Goal: Find specific page/section: Find specific page/section

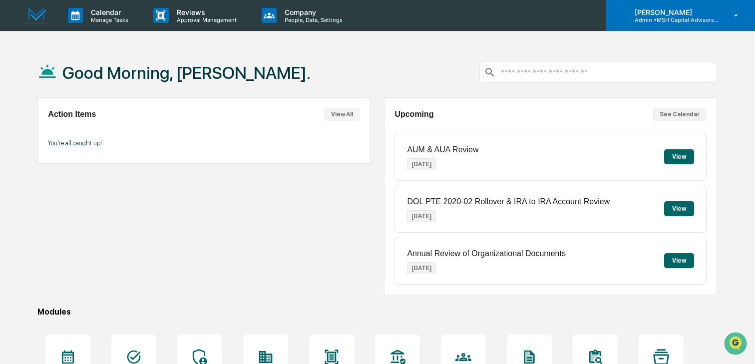
click at [740, 13] on icon at bounding box center [736, 15] width 17 height 9
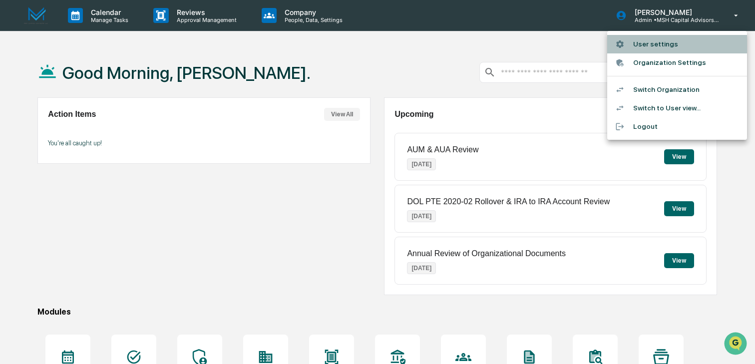
click at [679, 40] on li "User settings" at bounding box center [677, 44] width 140 height 18
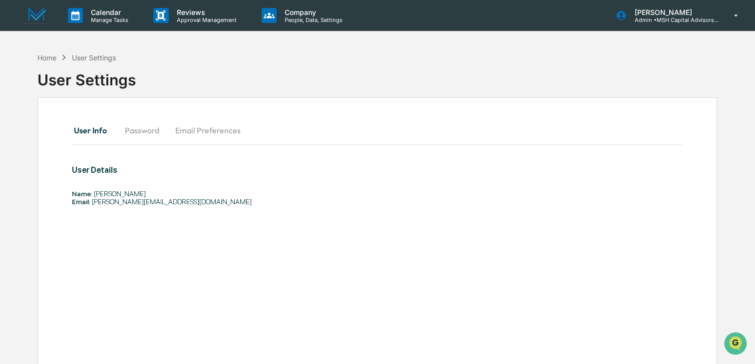
click at [37, 11] on img at bounding box center [36, 15] width 24 height 17
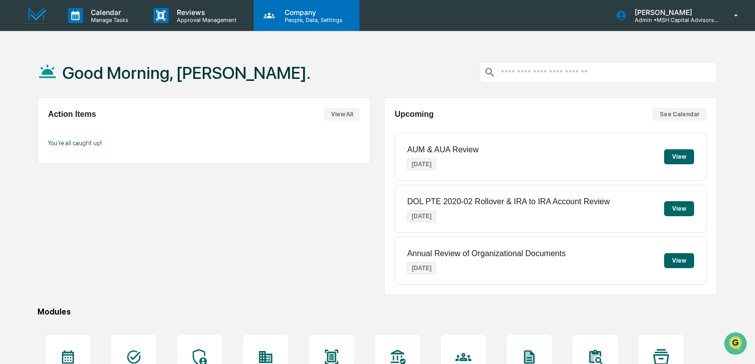
click at [310, 18] on p "People, Data, Settings" at bounding box center [312, 19] width 71 height 7
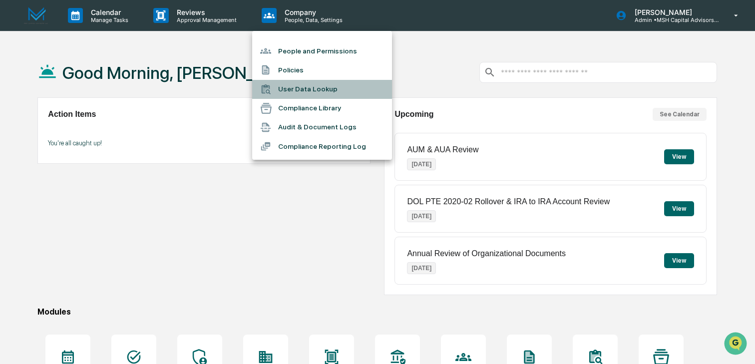
click at [312, 90] on li "User Data Lookup" at bounding box center [322, 89] width 140 height 19
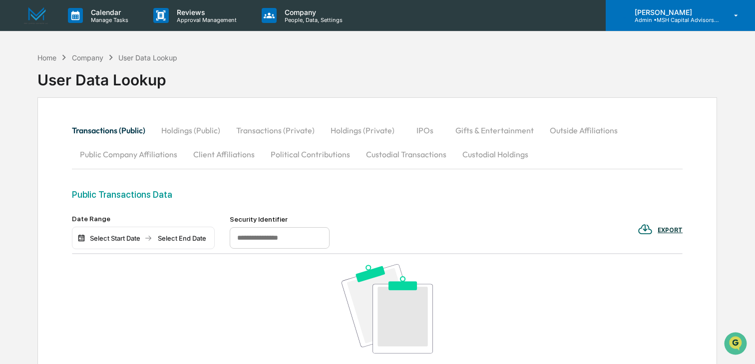
click at [733, 15] on icon at bounding box center [736, 15] width 17 height 9
